Goal: Task Accomplishment & Management: Use online tool/utility

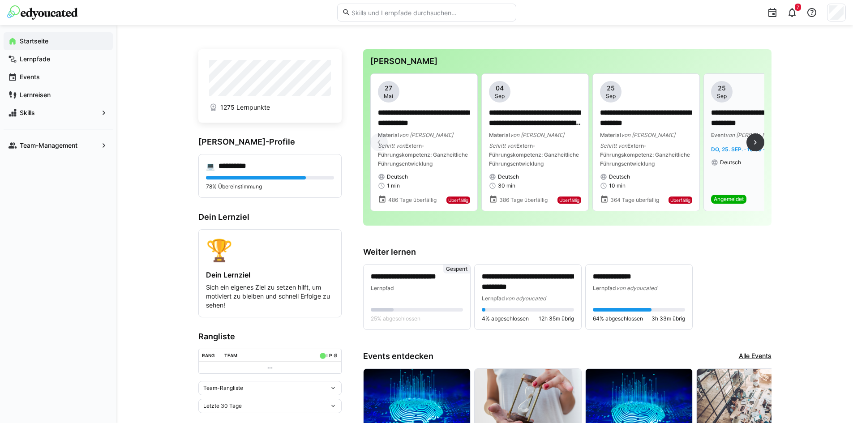
click at [731, 123] on p "**********" at bounding box center [757, 118] width 92 height 21
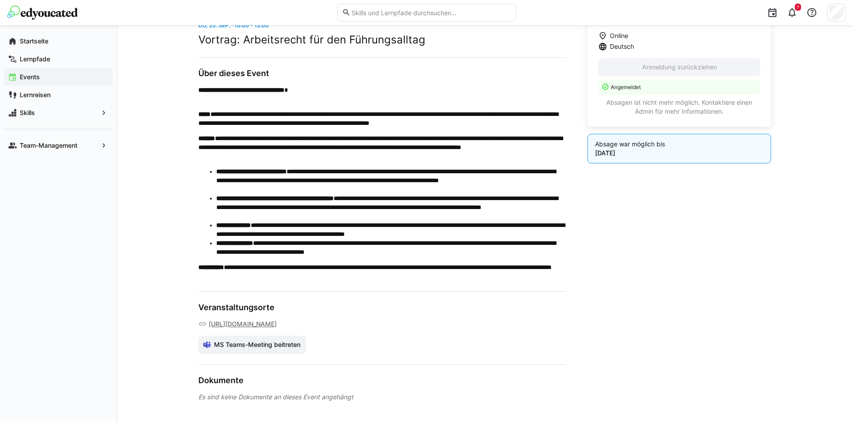
scroll to position [271, 0]
click at [277, 320] on link "[URL][DOMAIN_NAME]" at bounding box center [243, 324] width 68 height 9
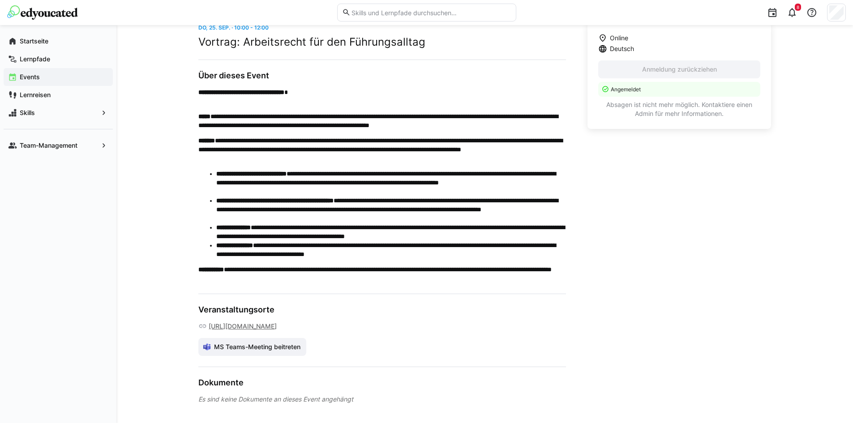
scroll to position [91, 0]
